Goal: Check status: Check status

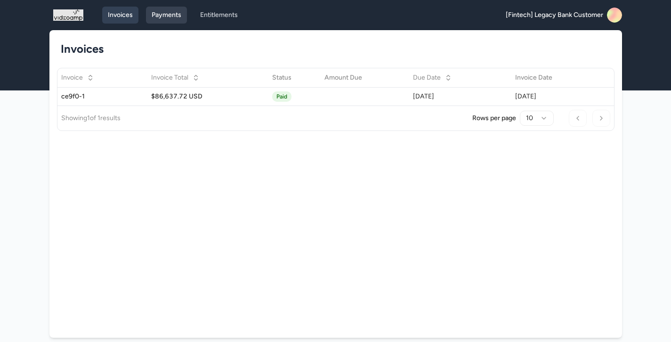
click at [163, 20] on link "Payments" at bounding box center [166, 15] width 41 height 17
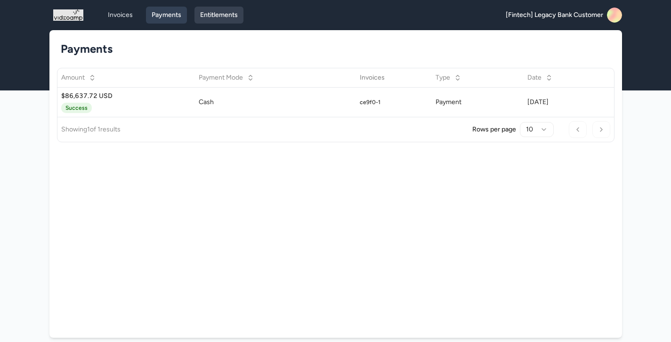
click at [211, 20] on link "Entitlements" at bounding box center [218, 15] width 49 height 17
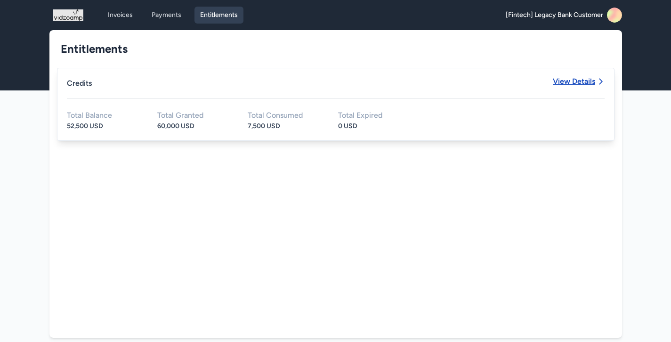
click at [575, 80] on span "View Details" at bounding box center [574, 82] width 42 height 8
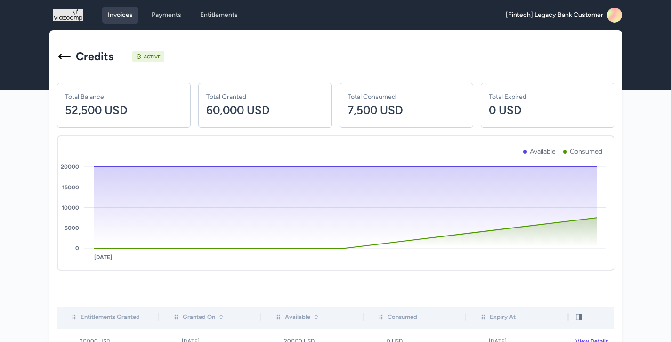
click at [113, 21] on link "Invoices" at bounding box center [120, 15] width 36 height 17
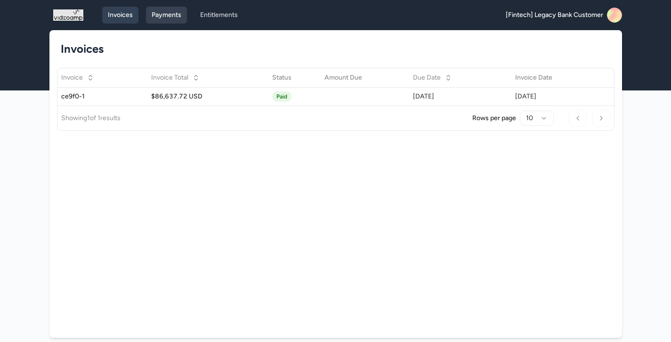
click at [171, 18] on link "Payments" at bounding box center [166, 15] width 41 height 17
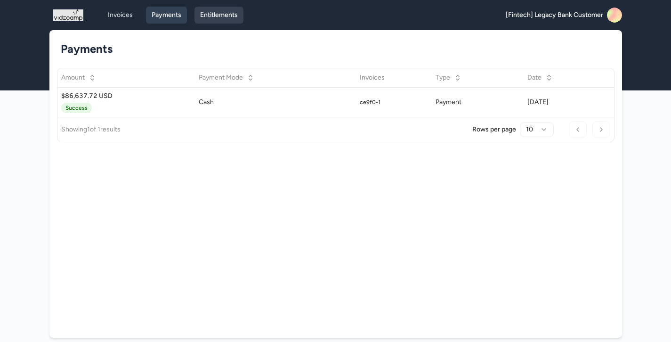
click at [223, 16] on link "Entitlements" at bounding box center [218, 15] width 49 height 17
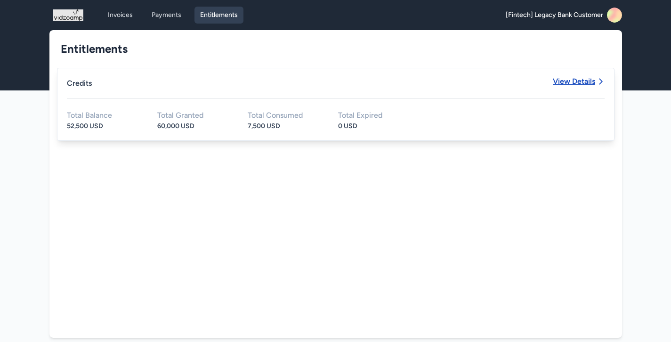
click at [594, 81] on span "View Details" at bounding box center [574, 82] width 42 height 8
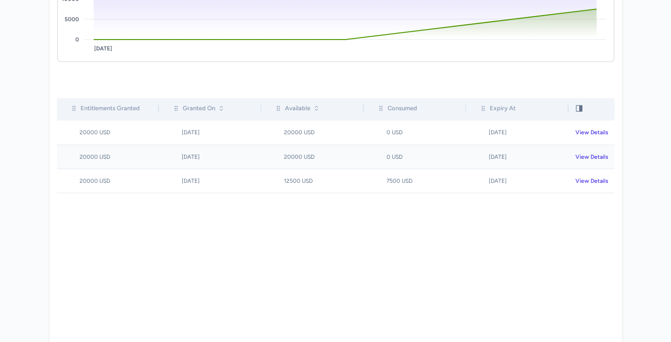
scroll to position [209, 0]
click at [593, 123] on td "View Details" at bounding box center [592, 132] width 46 height 24
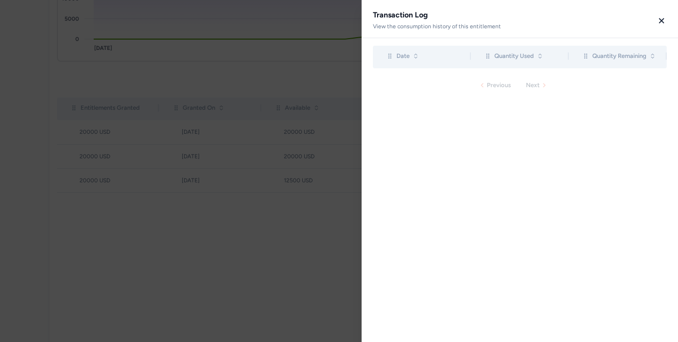
click at [663, 17] on icon "button" at bounding box center [661, 20] width 8 height 8
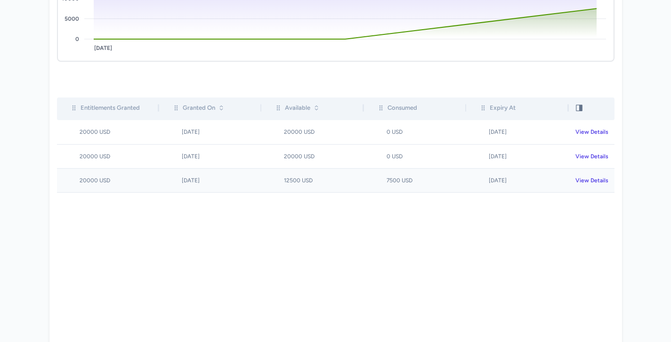
scroll to position [0, 0]
